Goal: Task Accomplishment & Management: Manage account settings

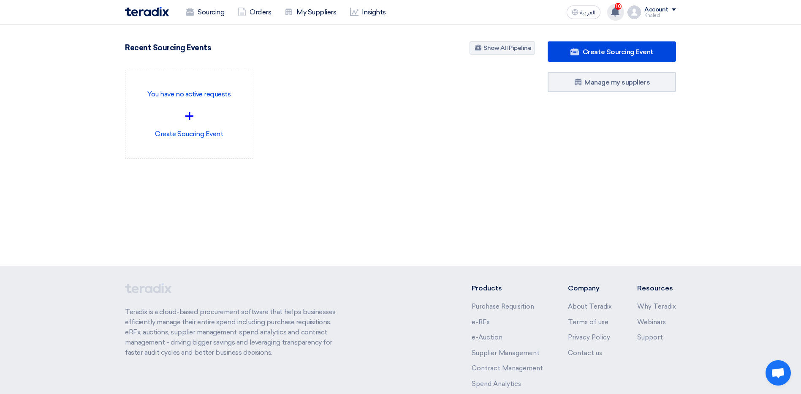
click at [622, 8] on span "10" at bounding box center [618, 6] width 7 height 7
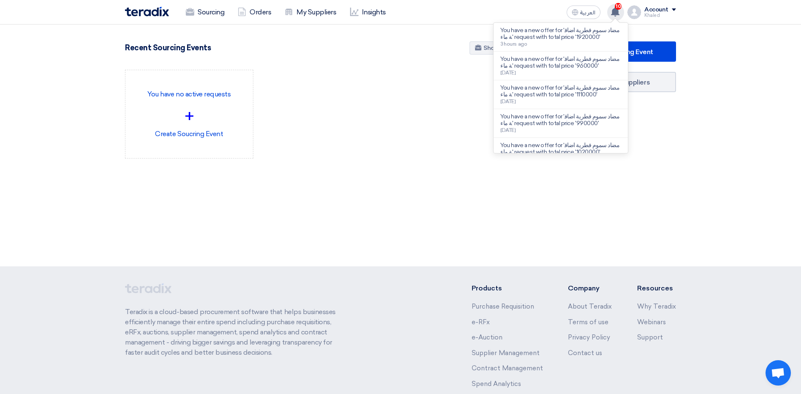
click at [622, 8] on span "10" at bounding box center [618, 6] width 7 height 7
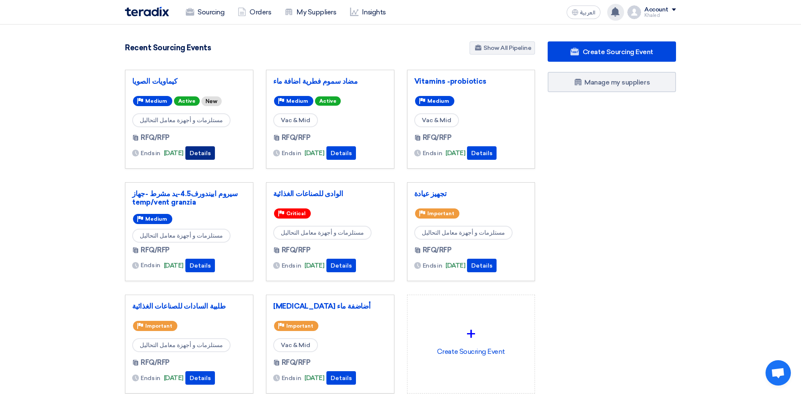
click at [215, 152] on button "Details" at bounding box center [200, 153] width 30 height 14
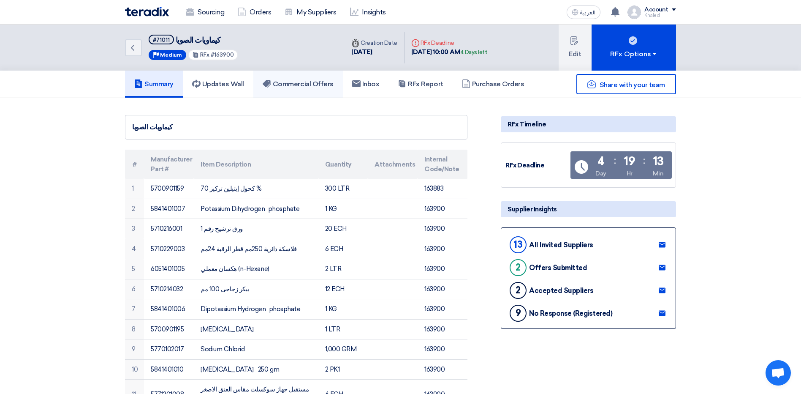
click at [303, 79] on link "Commercial Offers" at bounding box center [298, 84] width 90 height 27
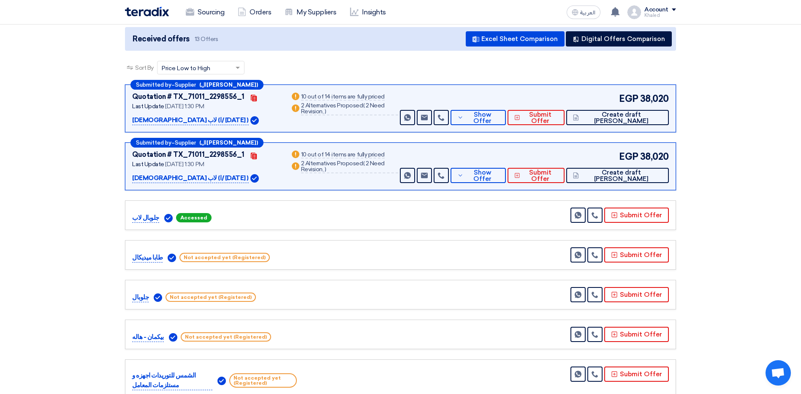
scroll to position [64, 0]
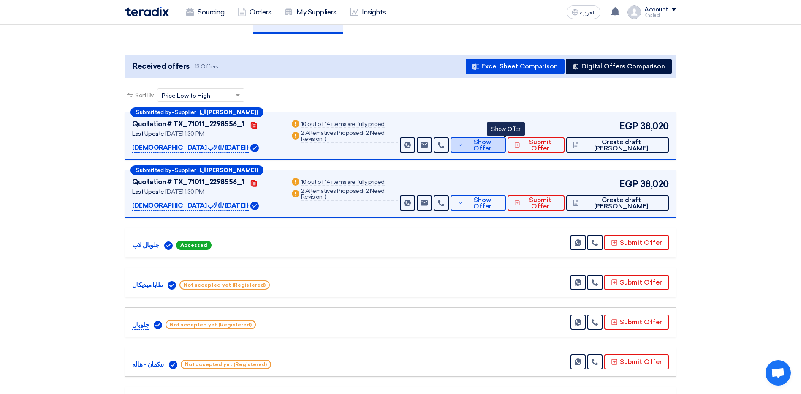
click at [499, 144] on span "Show Offer" at bounding box center [482, 145] width 33 height 13
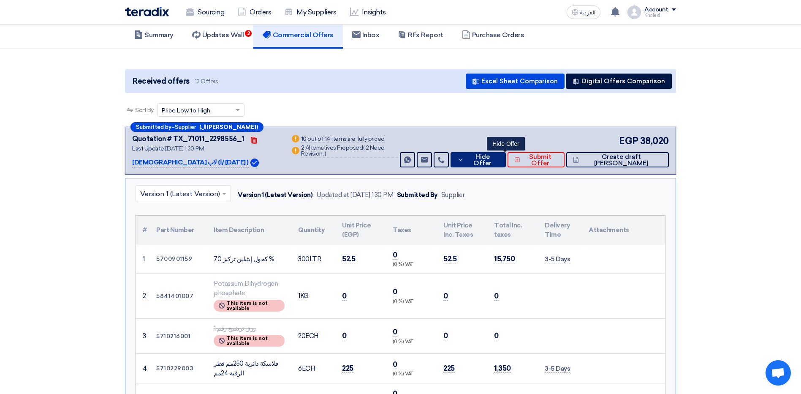
scroll to position [0, 0]
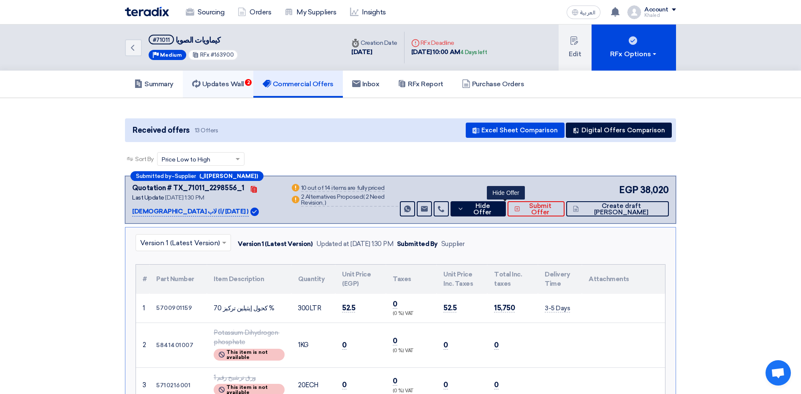
click at [235, 85] on h5 "Updates Wall 2" at bounding box center [218, 84] width 52 height 8
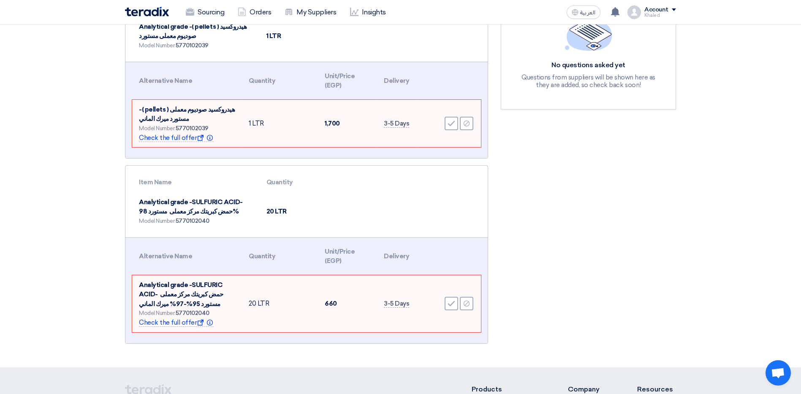
scroll to position [169, 0]
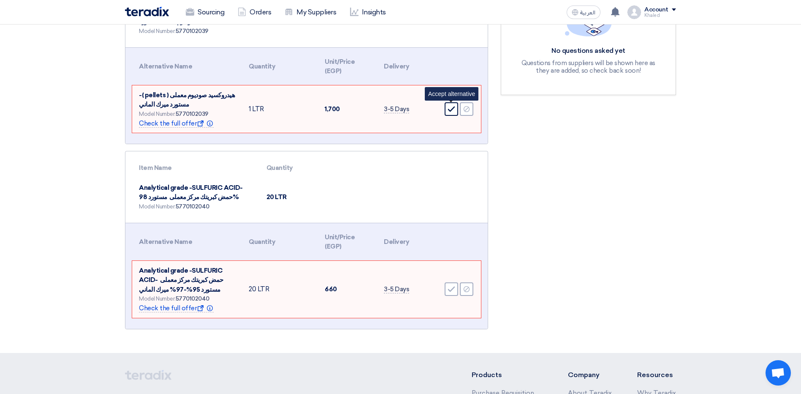
click at [448, 107] on icon "Accept" at bounding box center [452, 109] width 8 height 8
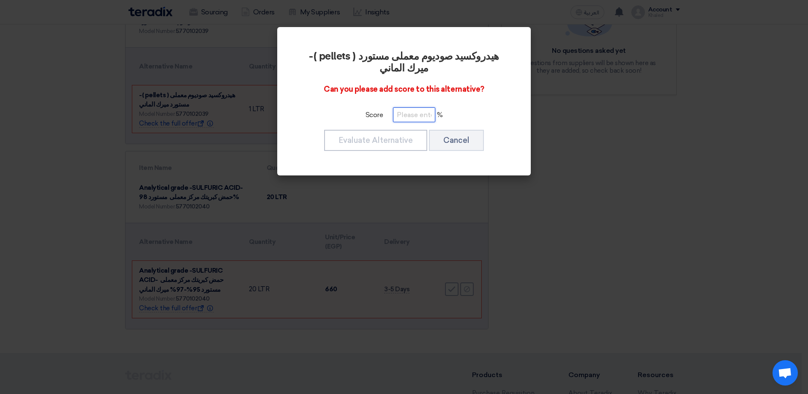
click at [402, 116] on input "number" at bounding box center [414, 114] width 42 height 15
type input "100"
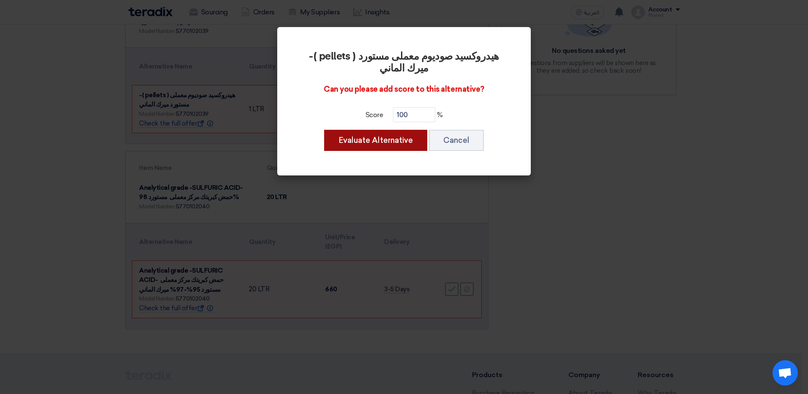
click at [382, 144] on button "Evaluate Alternative" at bounding box center [375, 140] width 103 height 21
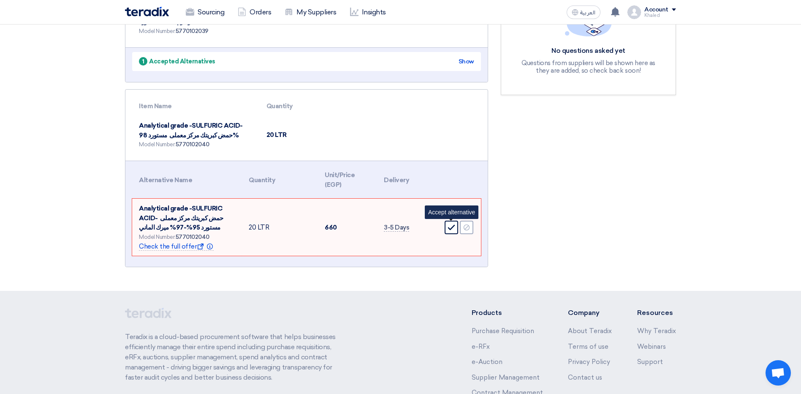
click at [453, 232] on div "Accept" at bounding box center [452, 228] width 14 height 14
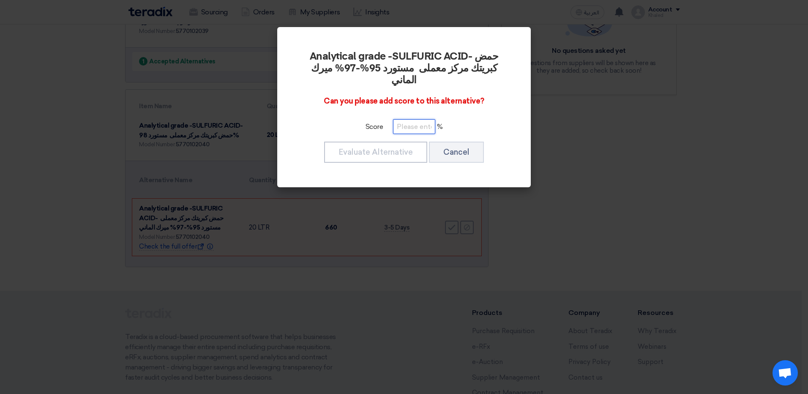
click at [405, 119] on input "number" at bounding box center [414, 126] width 42 height 15
type input "100"
click at [399, 141] on div "Evaluate Alternative Cancel" at bounding box center [404, 152] width 206 height 23
click at [398, 142] on button "Evaluate Alternative" at bounding box center [375, 152] width 103 height 21
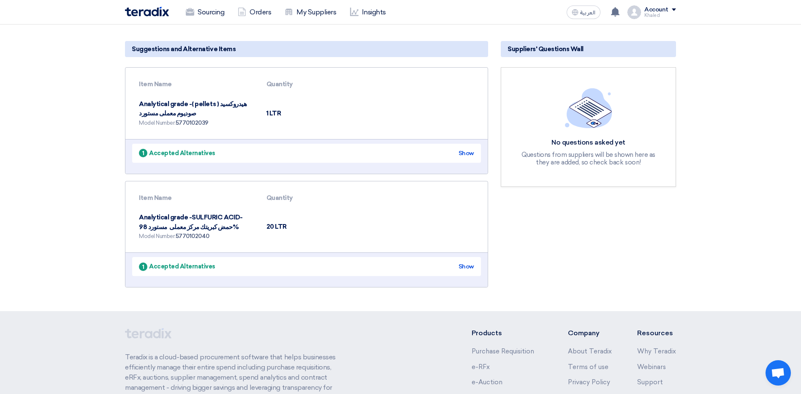
scroll to position [0, 0]
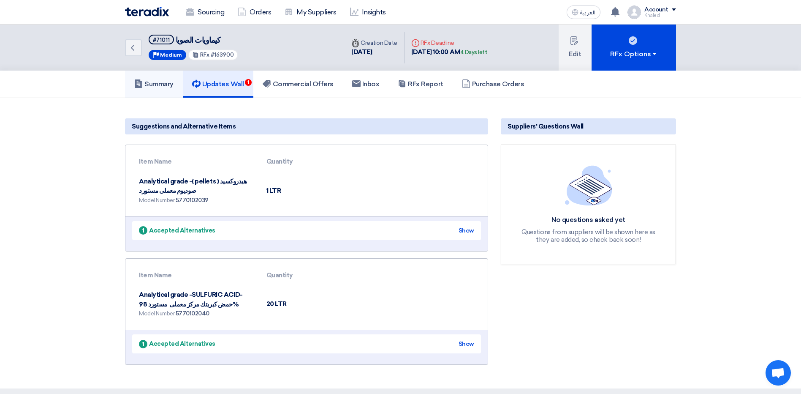
click at [148, 83] on h5 "Summary" at bounding box center [153, 84] width 39 height 8
